Goal: Complete application form

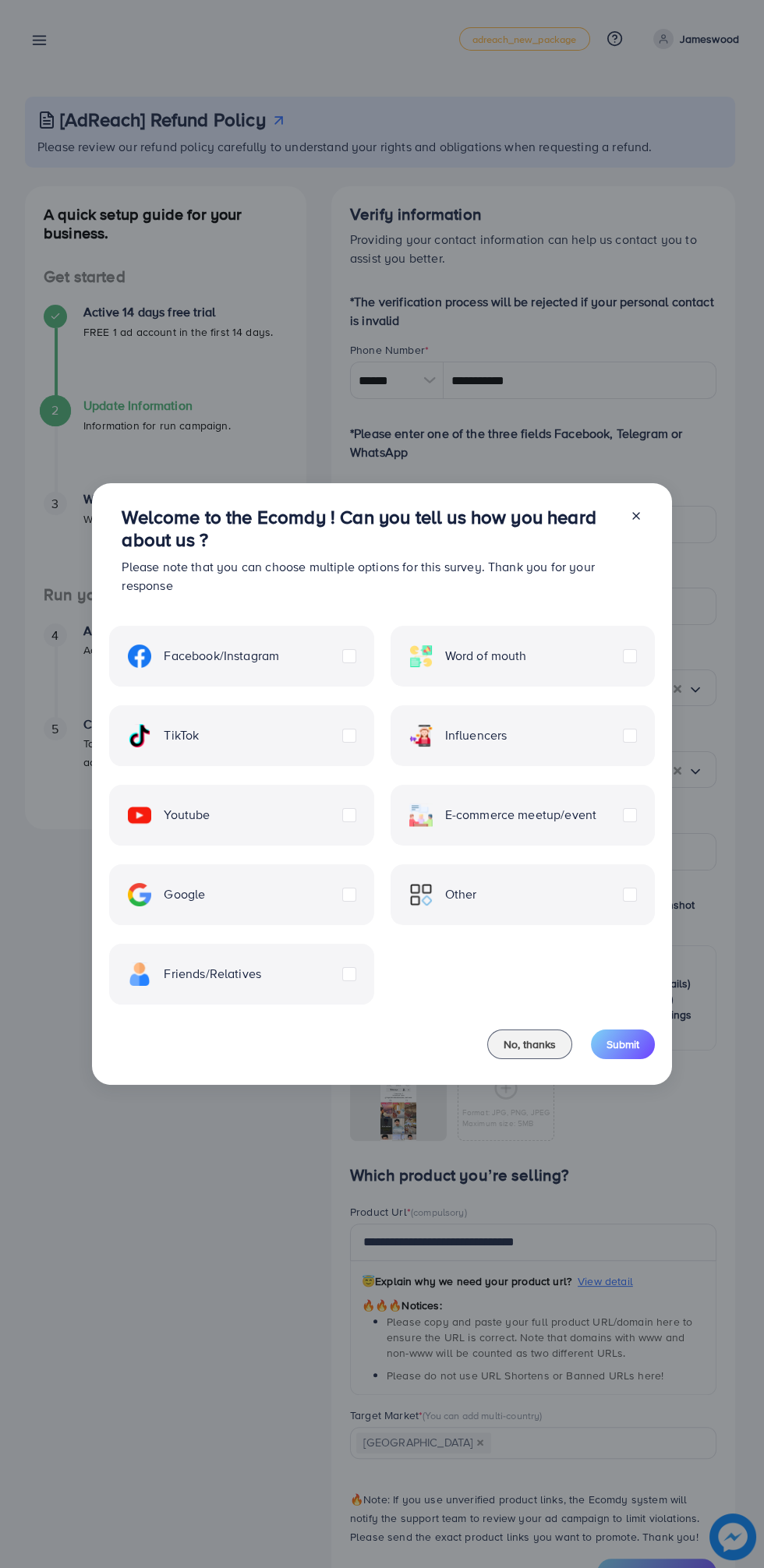
click at [635, 517] on line at bounding box center [635, 515] width 6 height 6
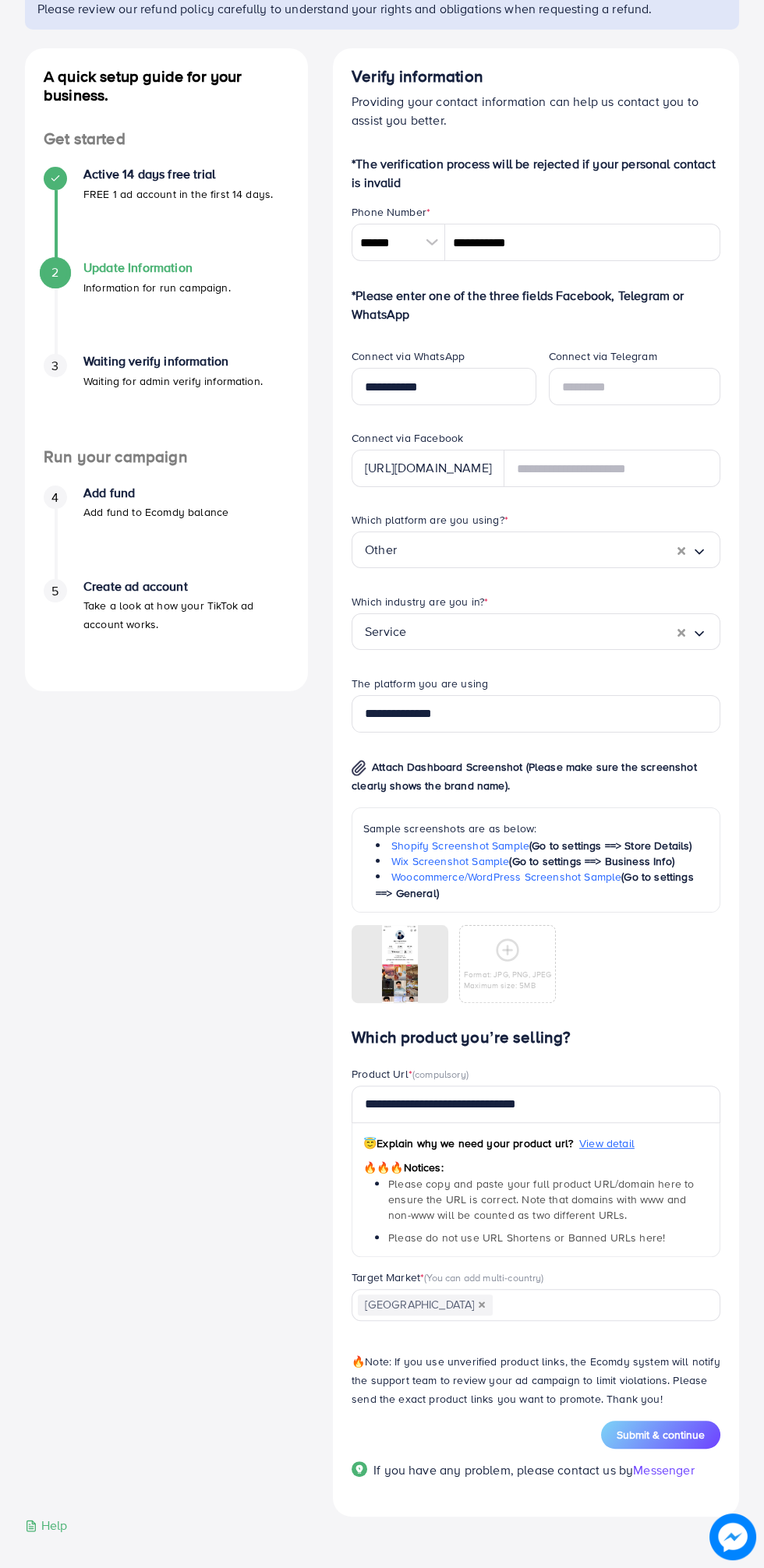
scroll to position [140, 0]
click at [655, 1431] on span "Submit & continue" at bounding box center [660, 1433] width 88 height 15
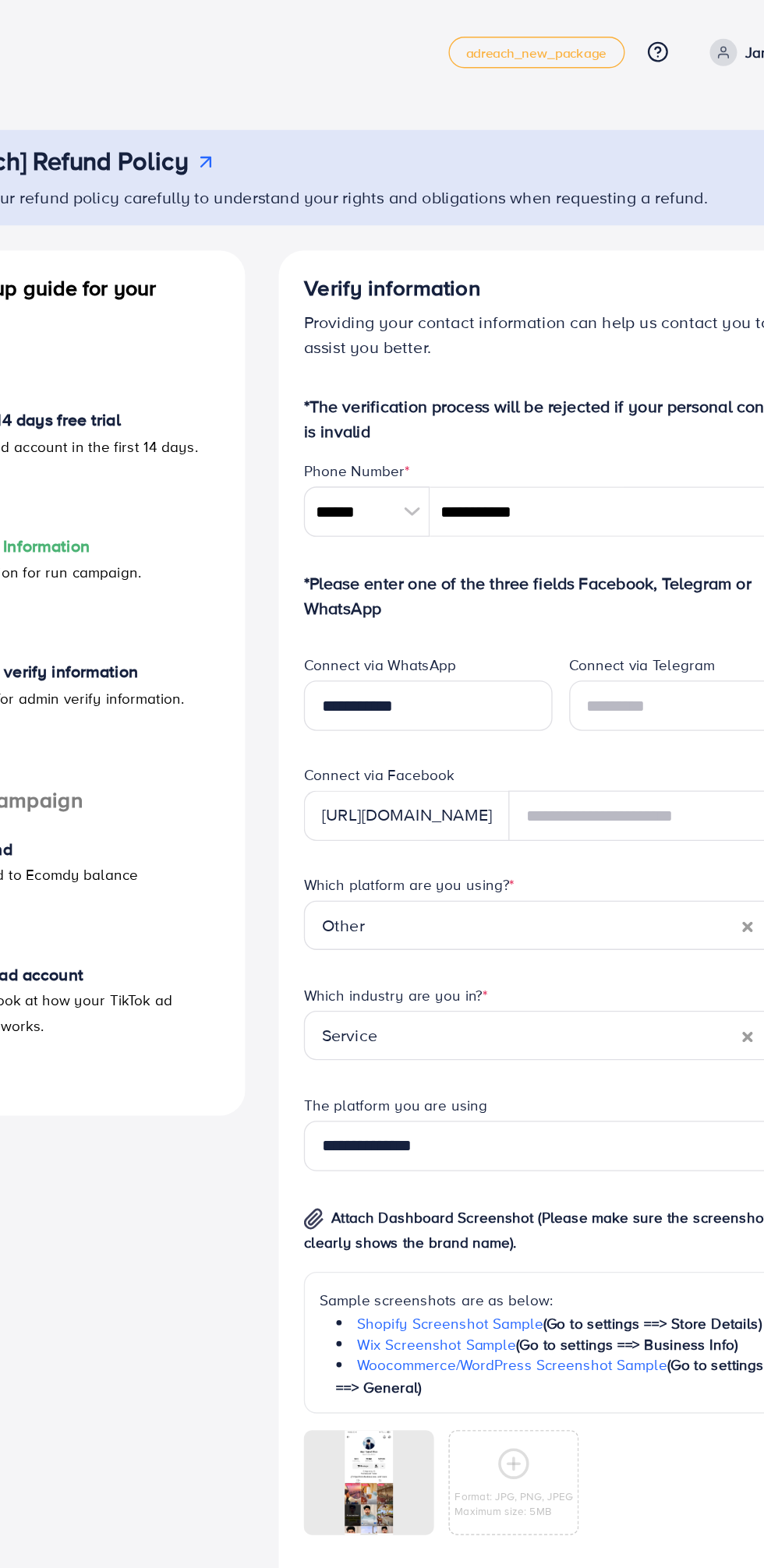
scroll to position [0, 0]
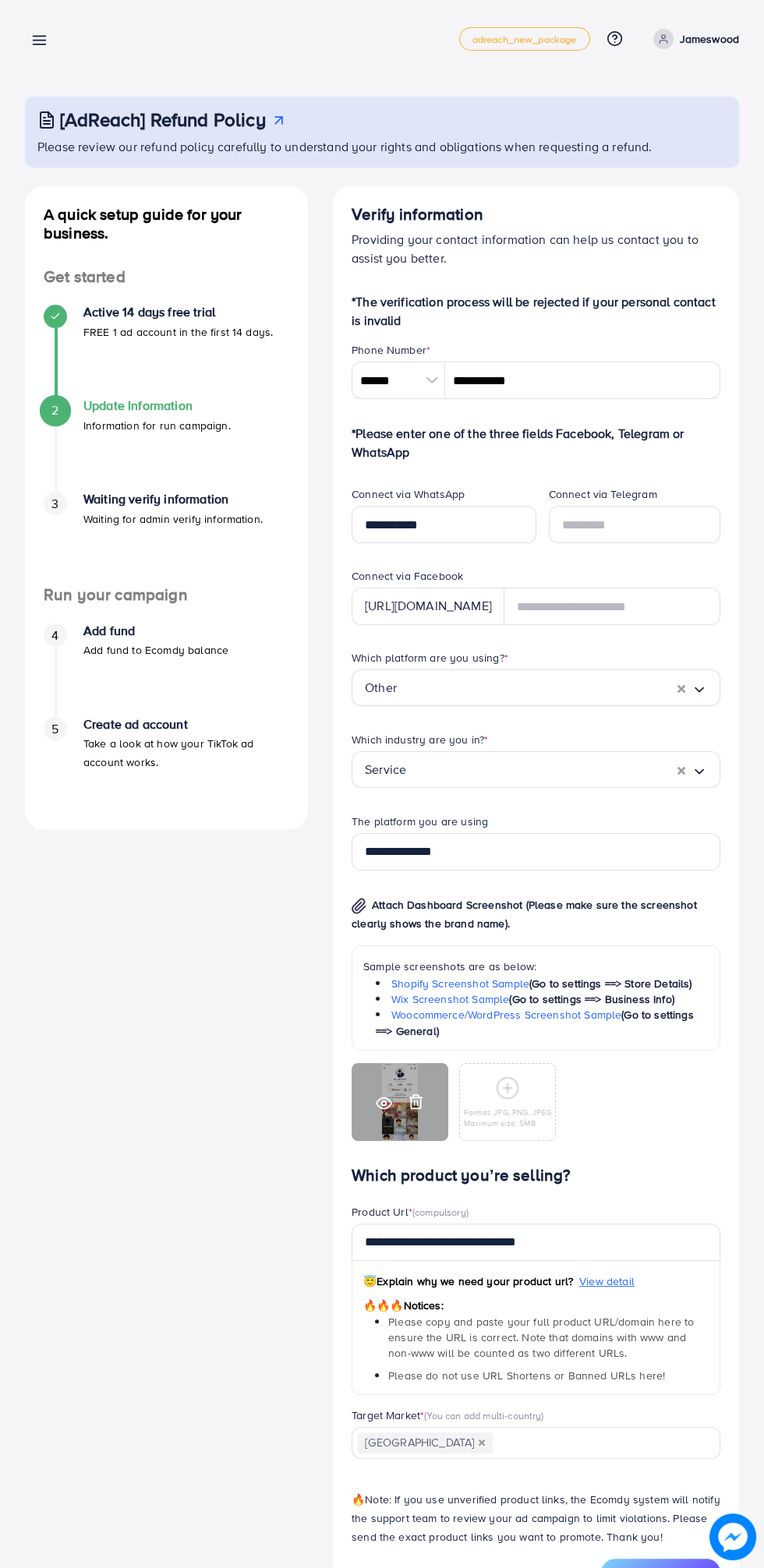
click at [382, 1110] on icon at bounding box center [383, 1102] width 16 height 16
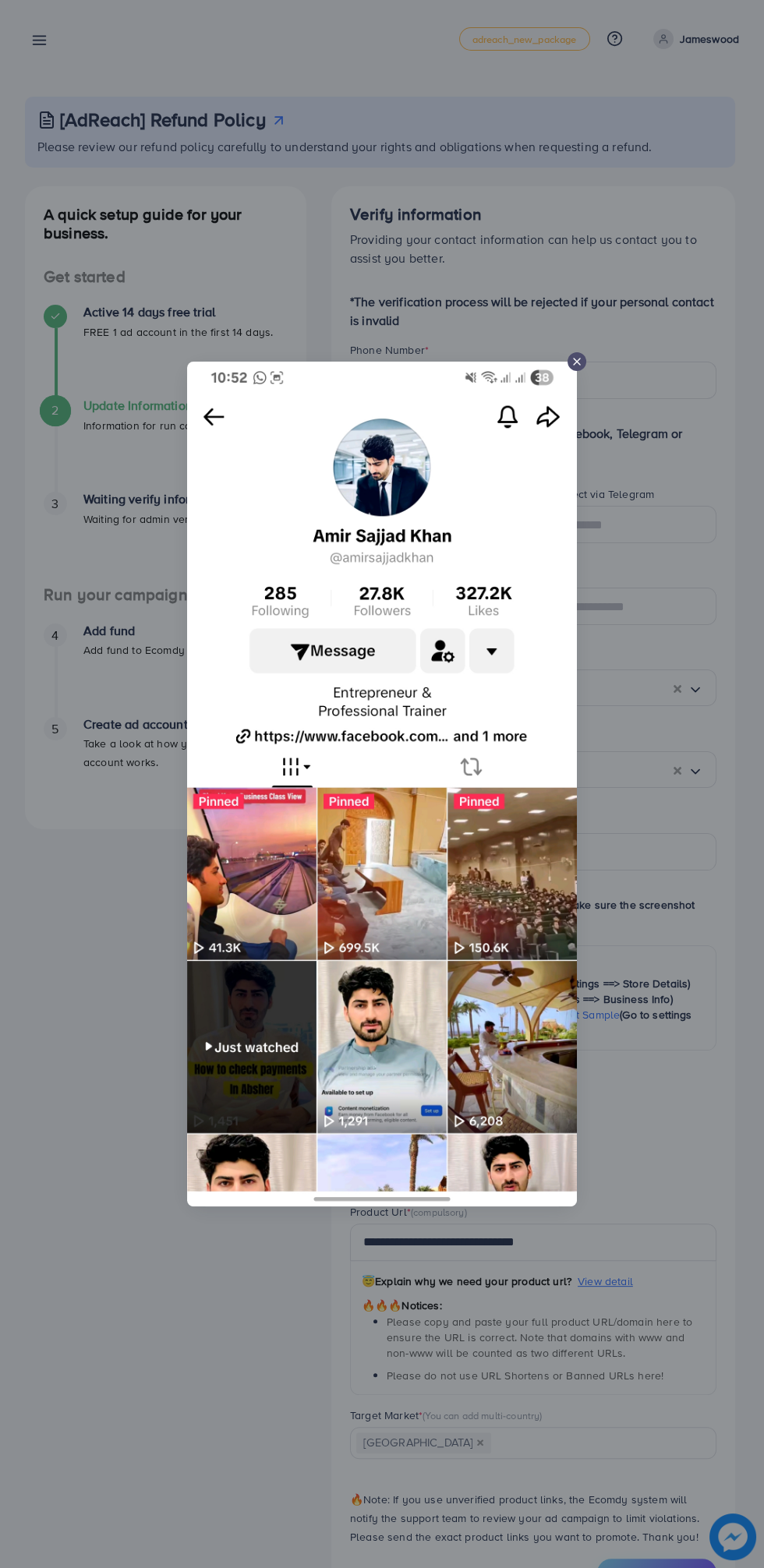
click at [576, 362] on line at bounding box center [576, 361] width 6 height 6
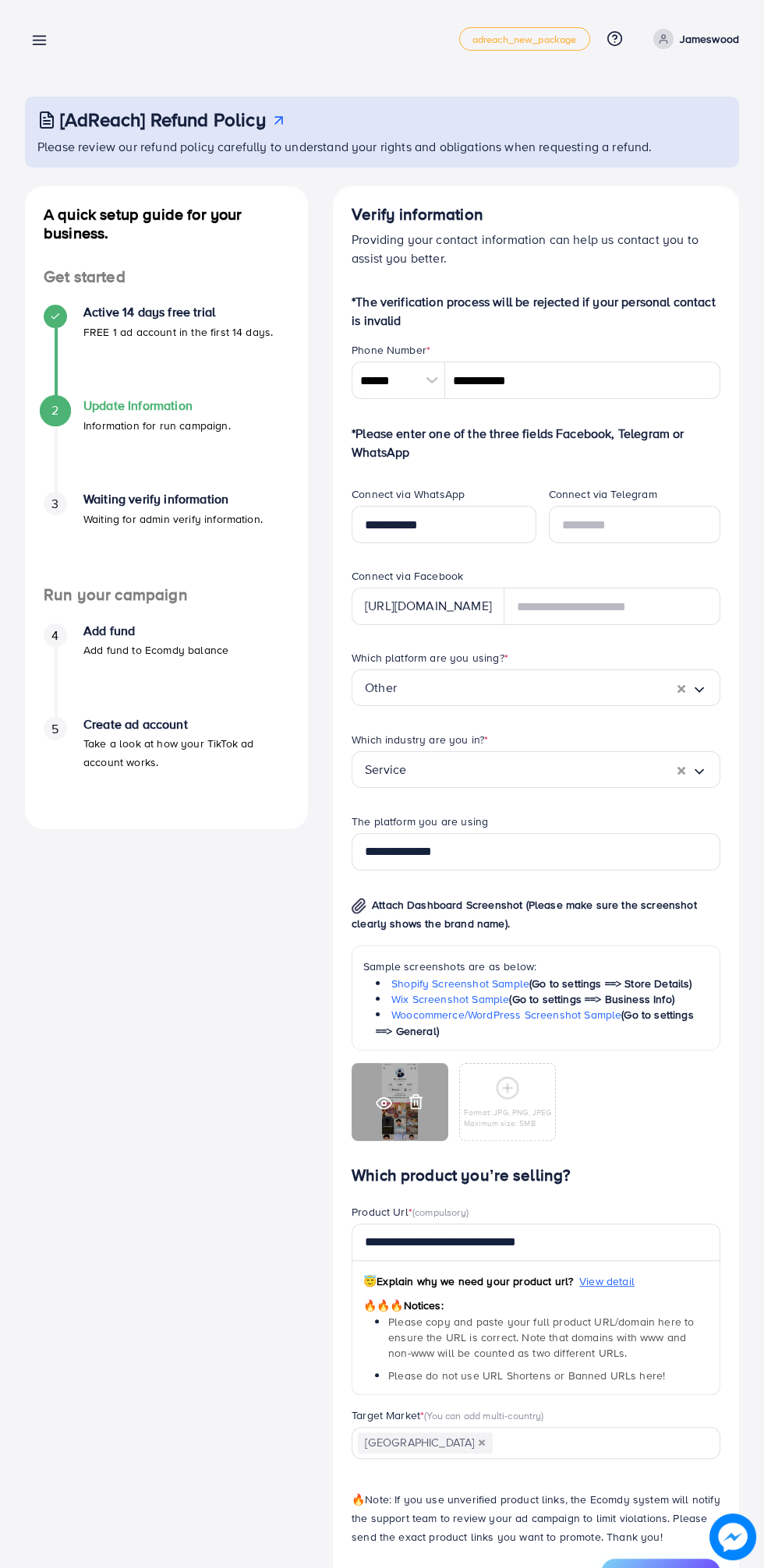
click at [405, 1108] on div at bounding box center [400, 1102] width 97 height 78
click at [417, 1102] on line at bounding box center [417, 1102] width 0 height 4
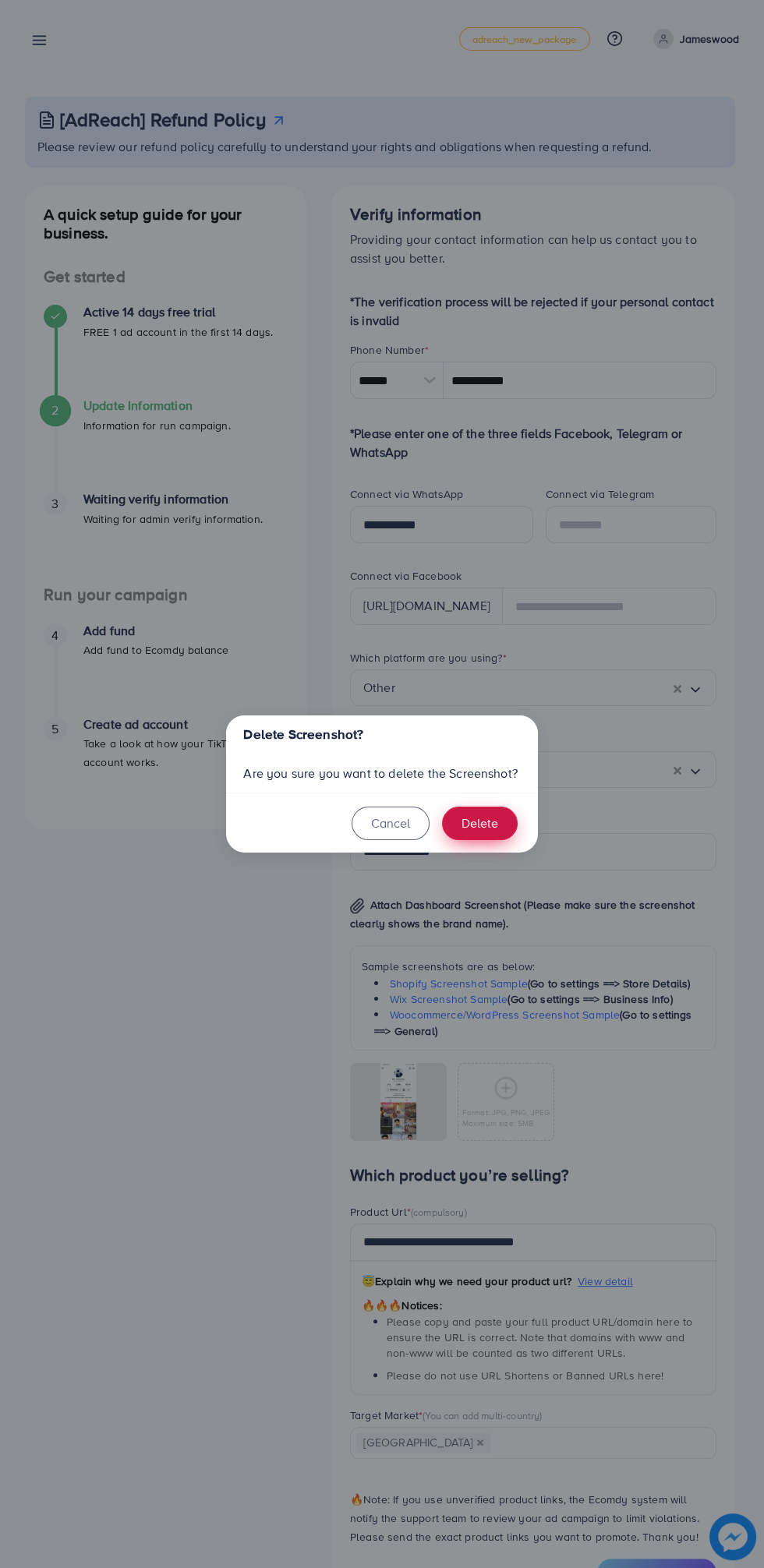
click at [493, 813] on button "Delete" at bounding box center [479, 823] width 75 height 33
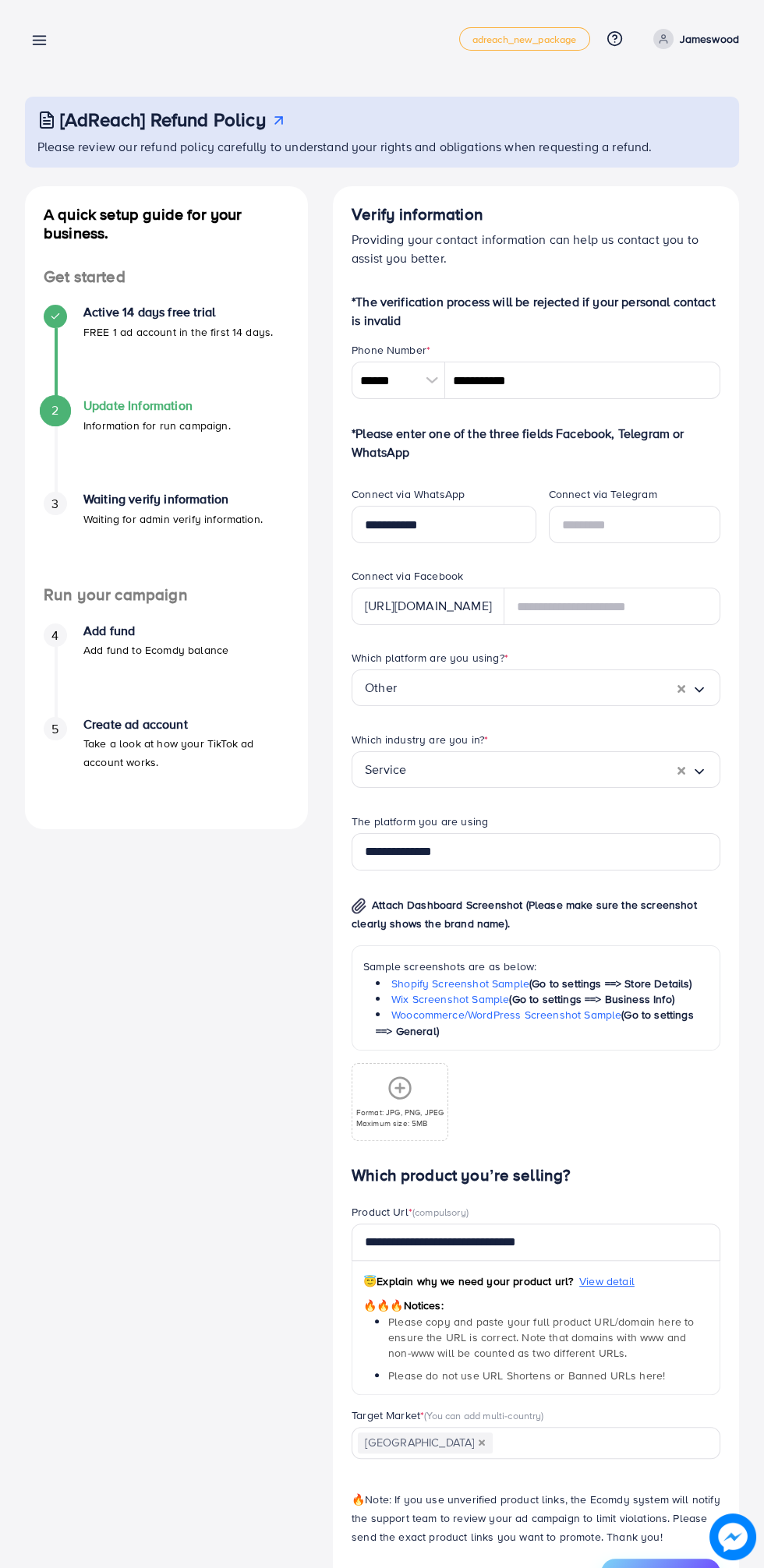
click at [491, 810] on div "Which industry are you in? * Service Loading..." at bounding box center [535, 772] width 394 height 81
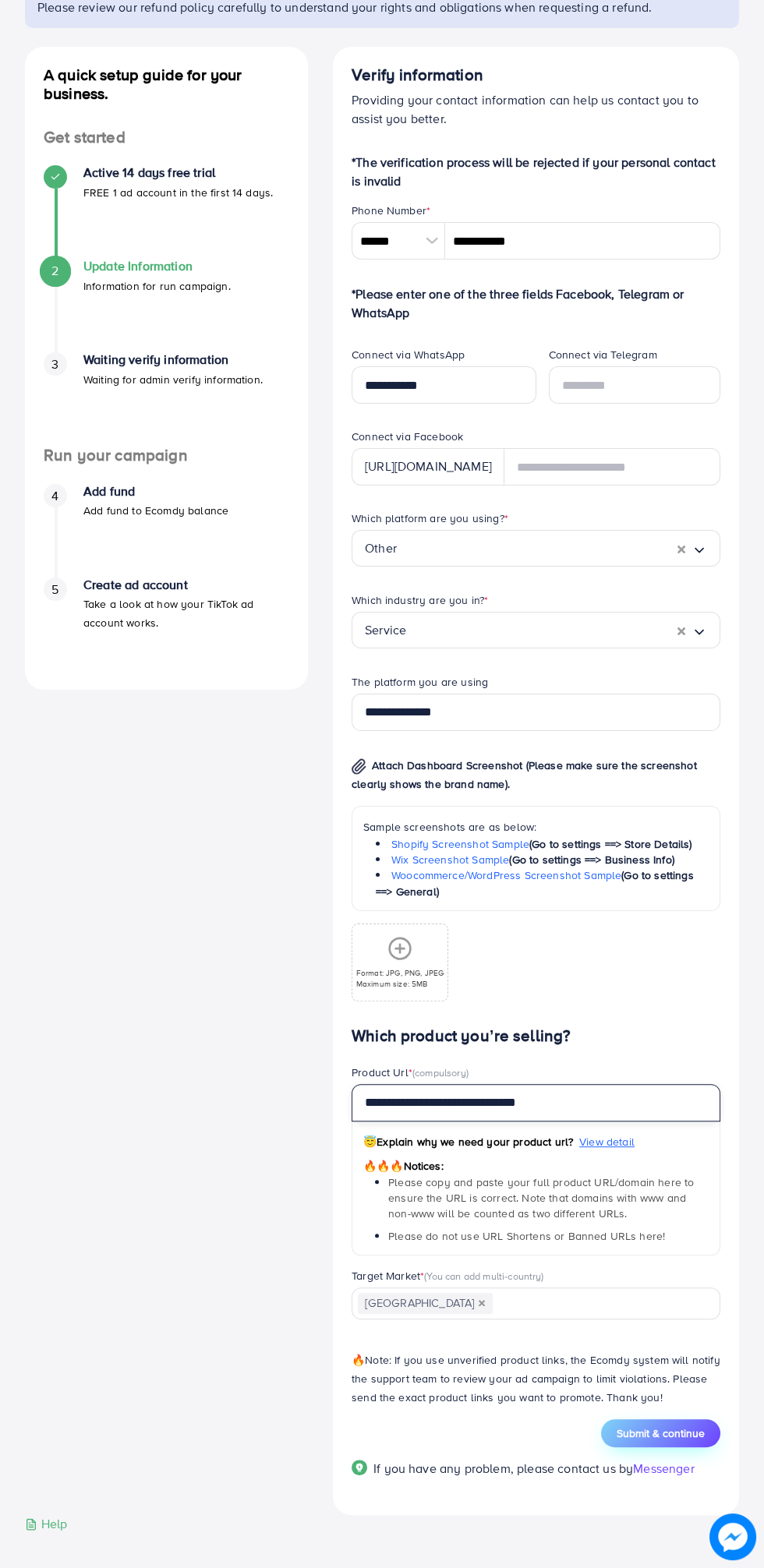
click at [654, 1102] on input "**********" at bounding box center [536, 1102] width 369 height 38
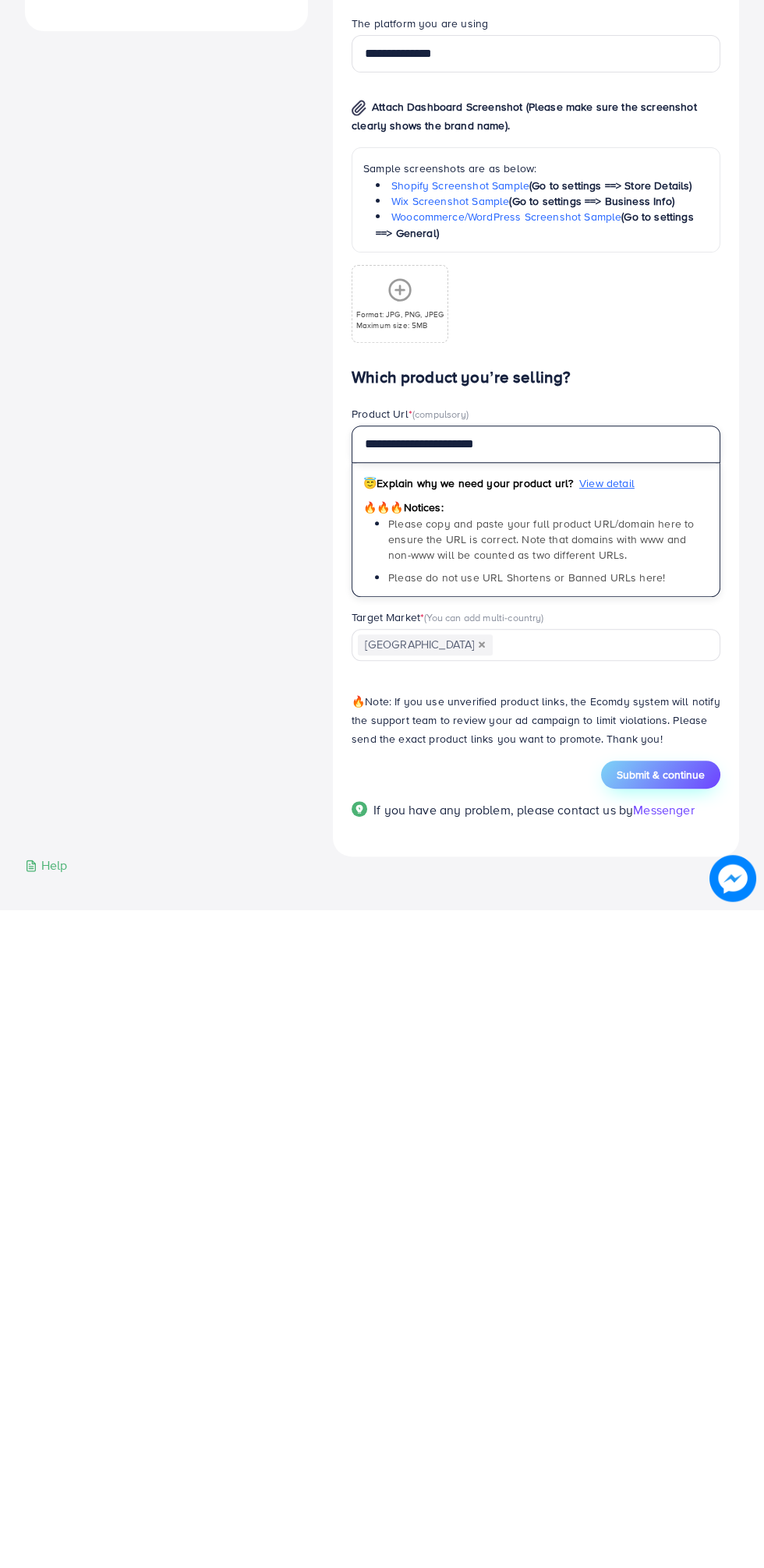
type input "**********"
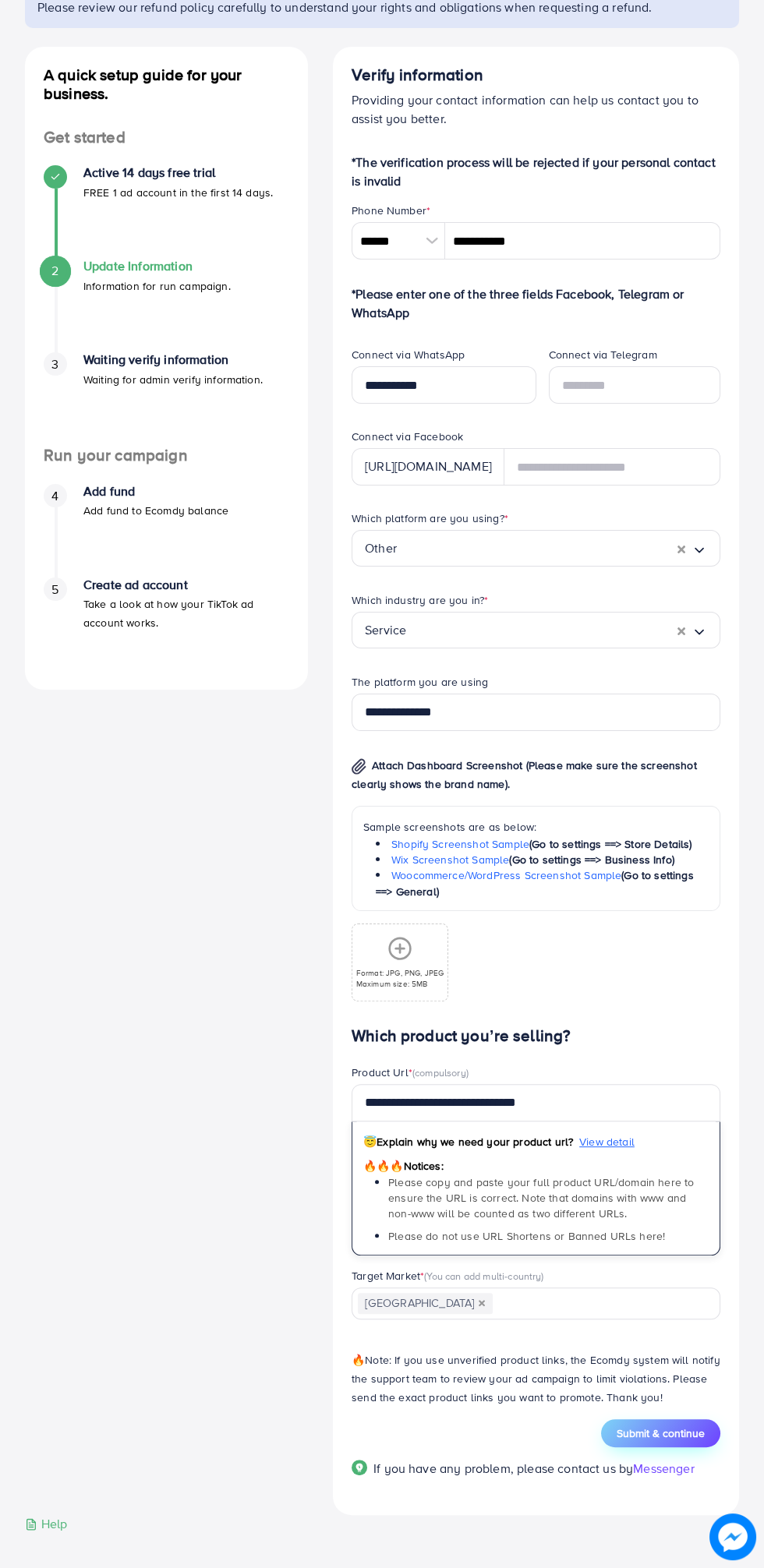
click at [399, 948] on line at bounding box center [400, 948] width 9 height 0
click at [176, 1247] on div "A quick setup guide for your business. Get started Active 14 days free trial FR…" at bounding box center [166, 781] width 308 height 1469
click at [695, 1431] on span "Submit & continue" at bounding box center [660, 1433] width 88 height 15
type input "**********"
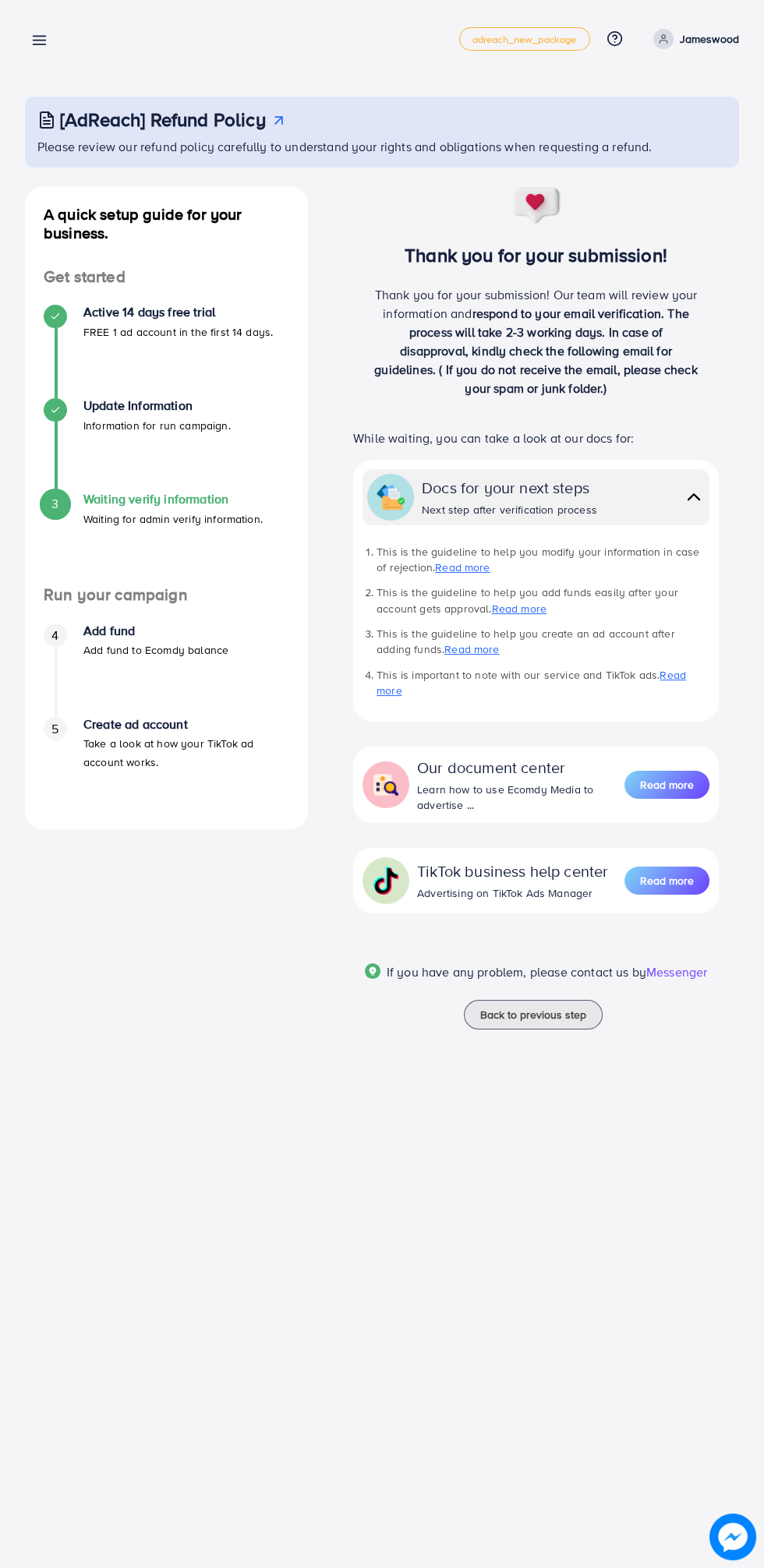
click at [39, 45] on line at bounding box center [39, 45] width 13 height 0
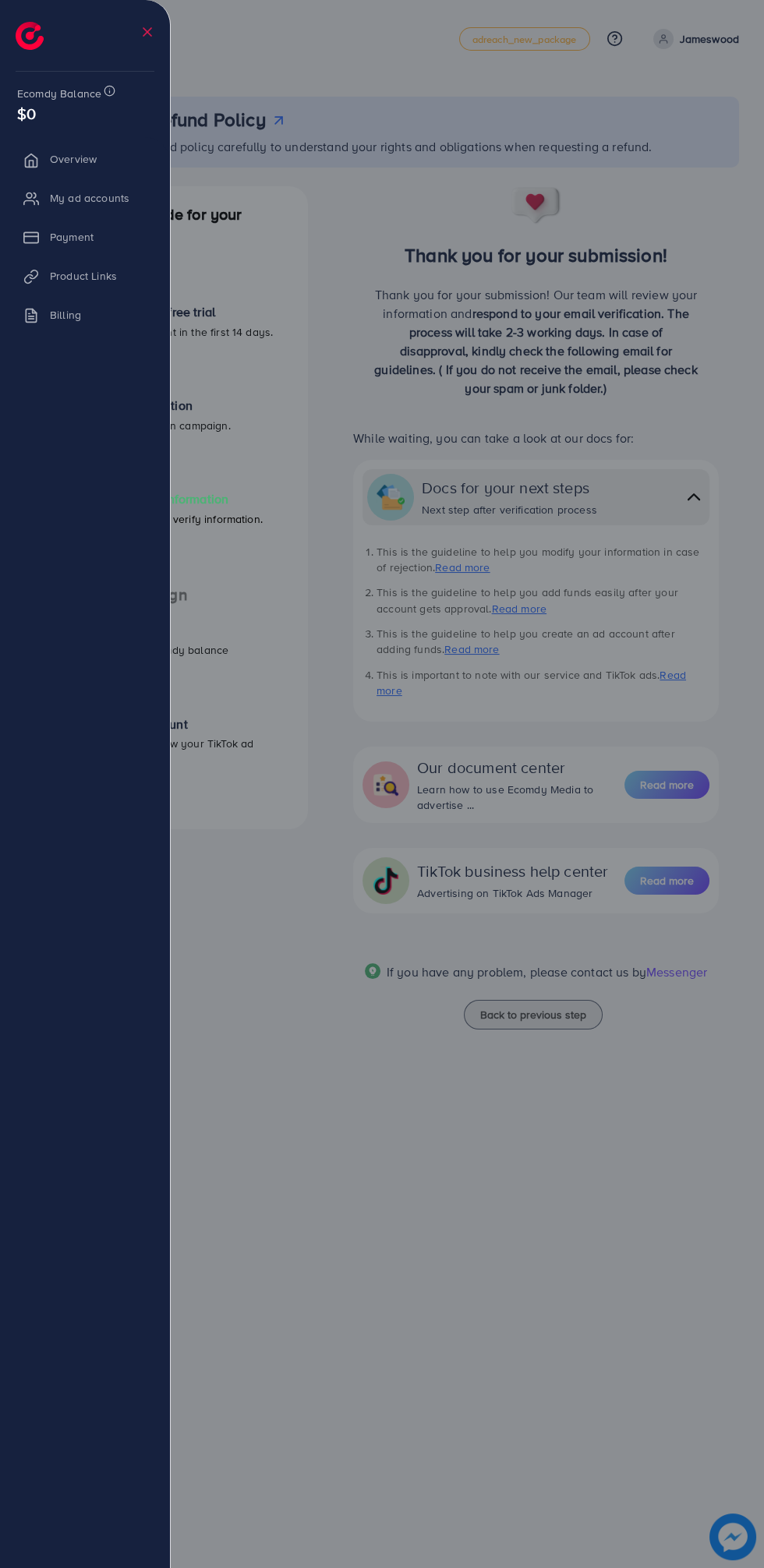
click at [105, 157] on li "Overview" at bounding box center [85, 159] width 170 height 31
click at [300, 351] on div at bounding box center [382, 940] width 764 height 1881
